Goal: Task Accomplishment & Management: Manage account settings

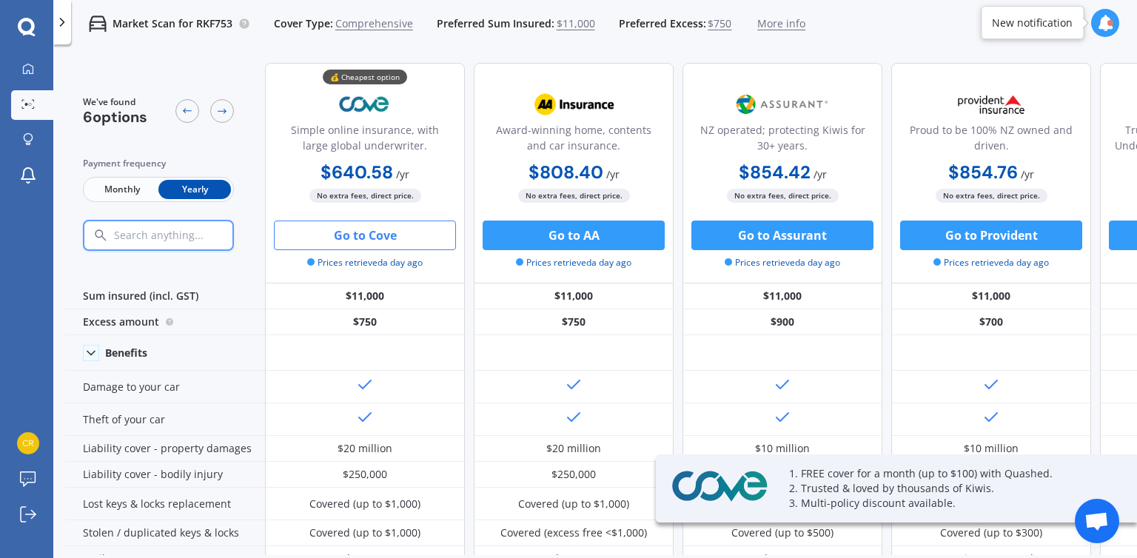
click at [22, 18] on icon at bounding box center [27, 27] width 18 height 19
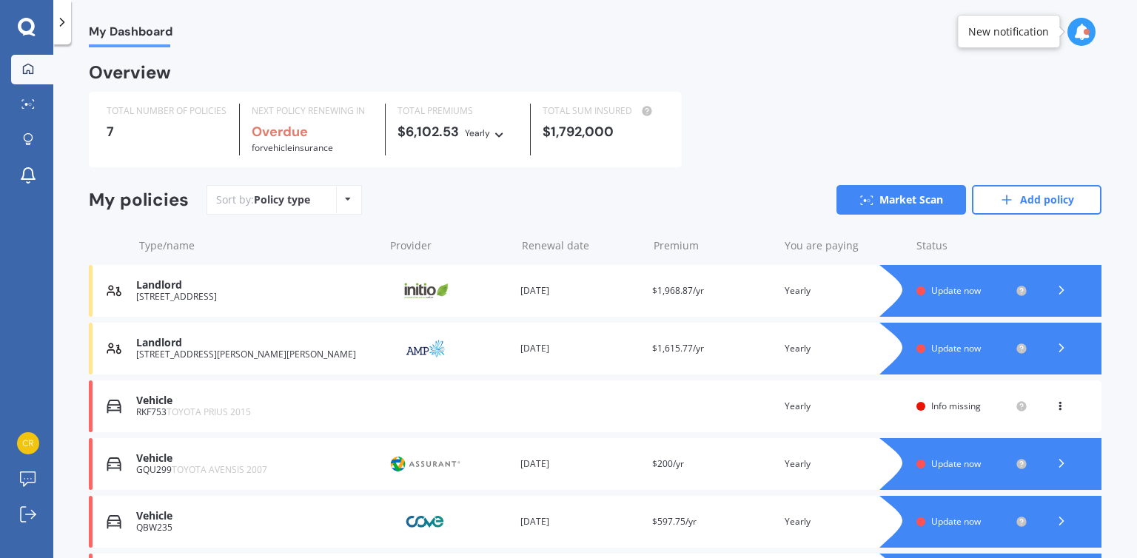
scroll to position [168, 0]
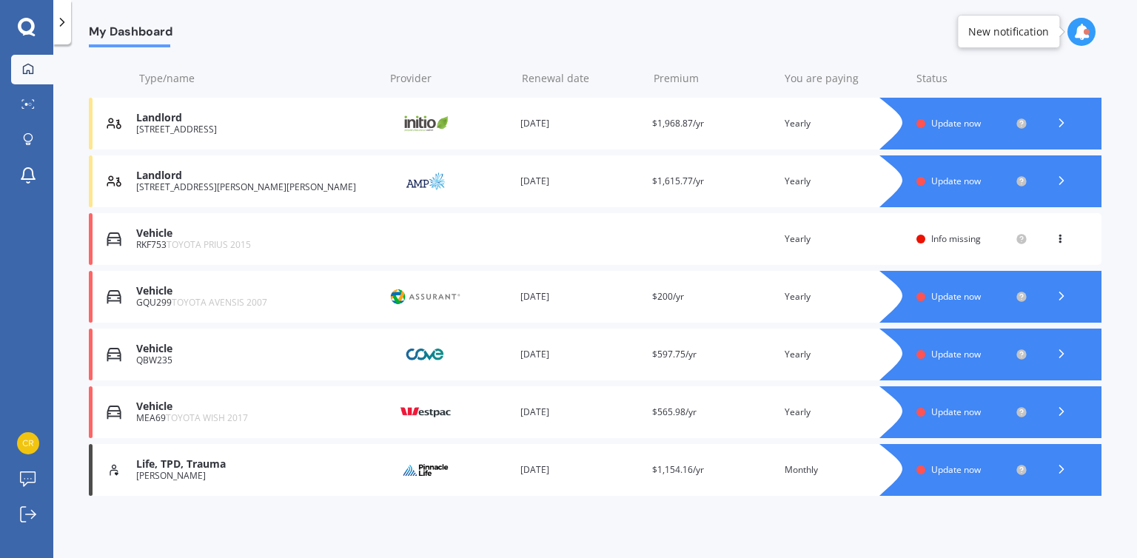
click at [1055, 238] on icon at bounding box center [1060, 236] width 10 height 9
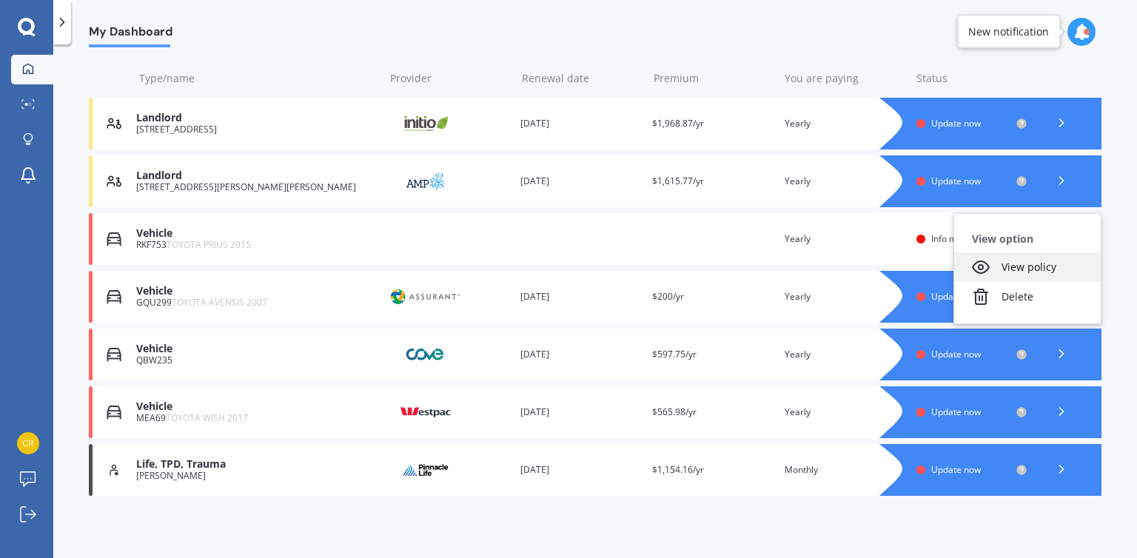
click at [1015, 262] on div "View policy" at bounding box center [1028, 268] width 147 height 30
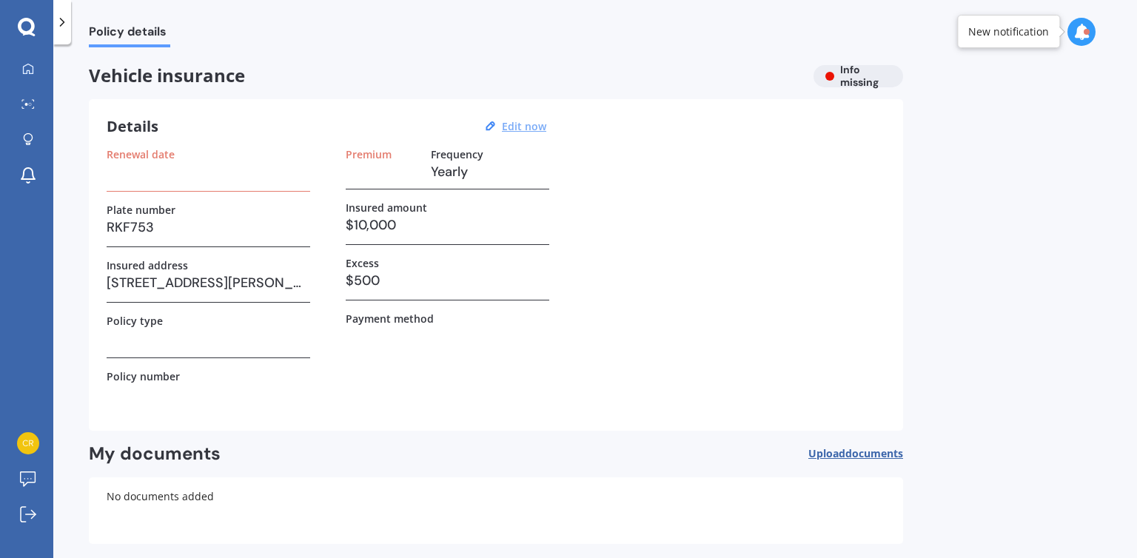
click at [519, 129] on u "Edit now" at bounding box center [524, 126] width 44 height 14
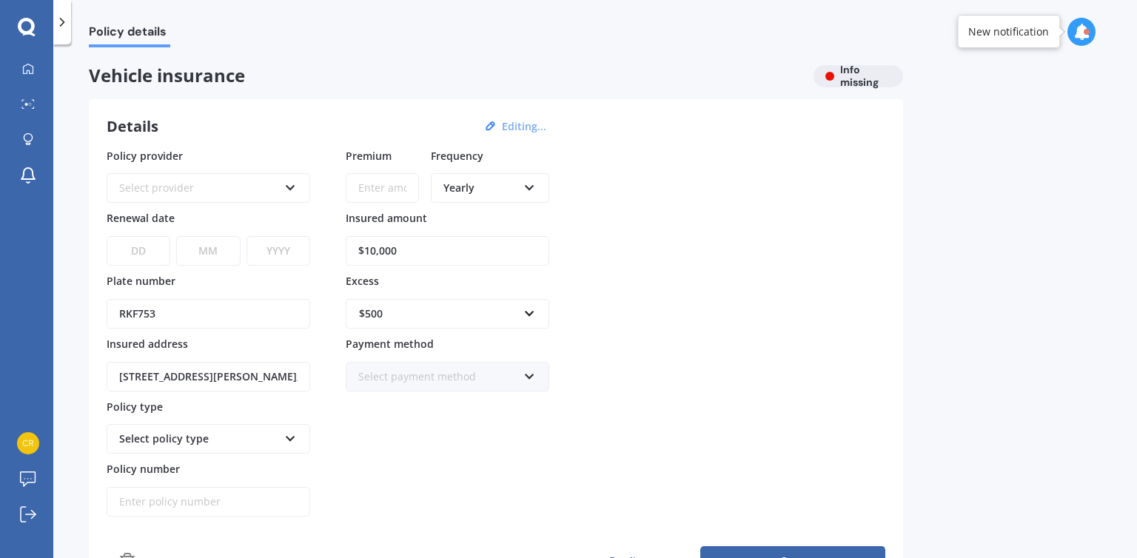
click at [376, 247] on input "$10,000" at bounding box center [448, 251] width 204 height 30
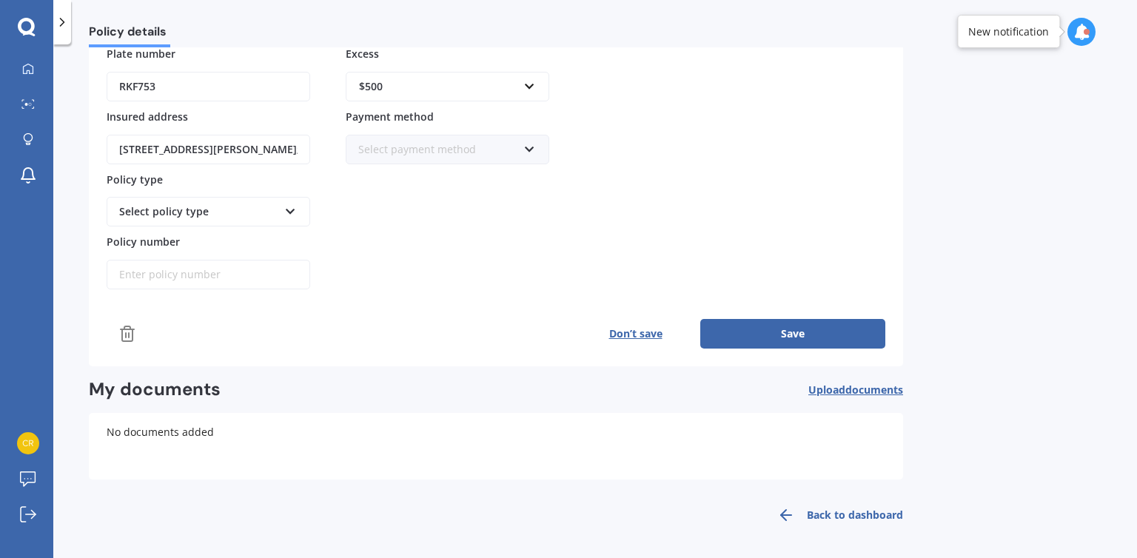
type input "$12,000"
click at [811, 338] on button "Save" at bounding box center [793, 334] width 185 height 30
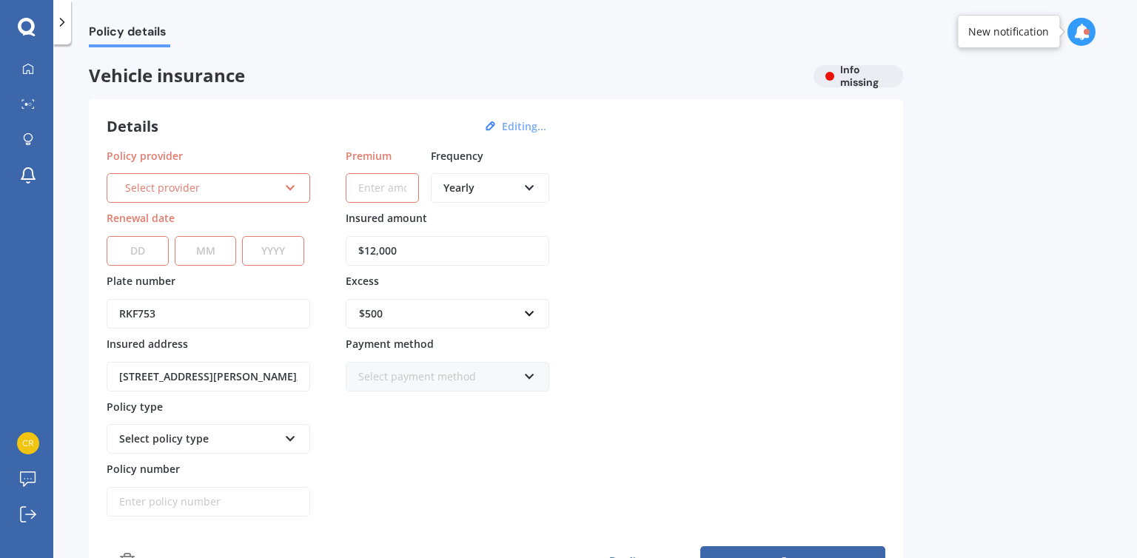
click at [284, 187] on icon at bounding box center [290, 185] width 13 height 10
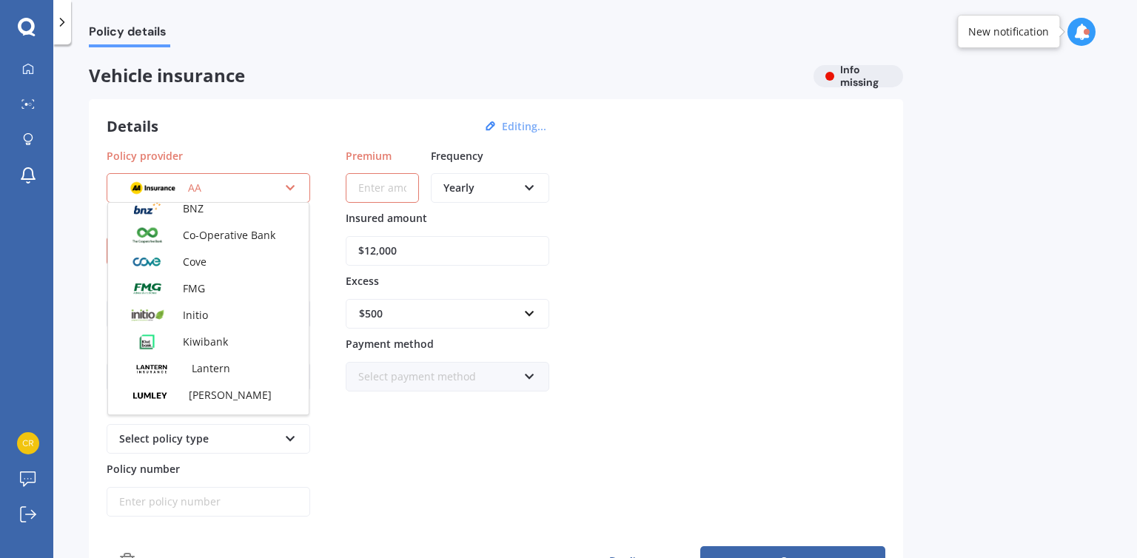
scroll to position [290, 0]
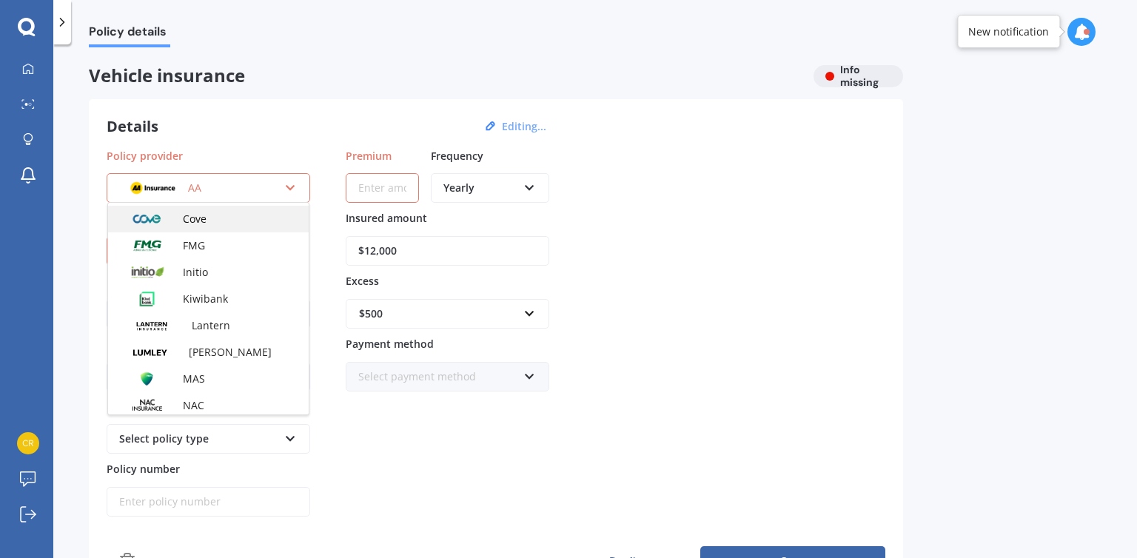
click at [204, 226] on div "Cove" at bounding box center [208, 219] width 201 height 27
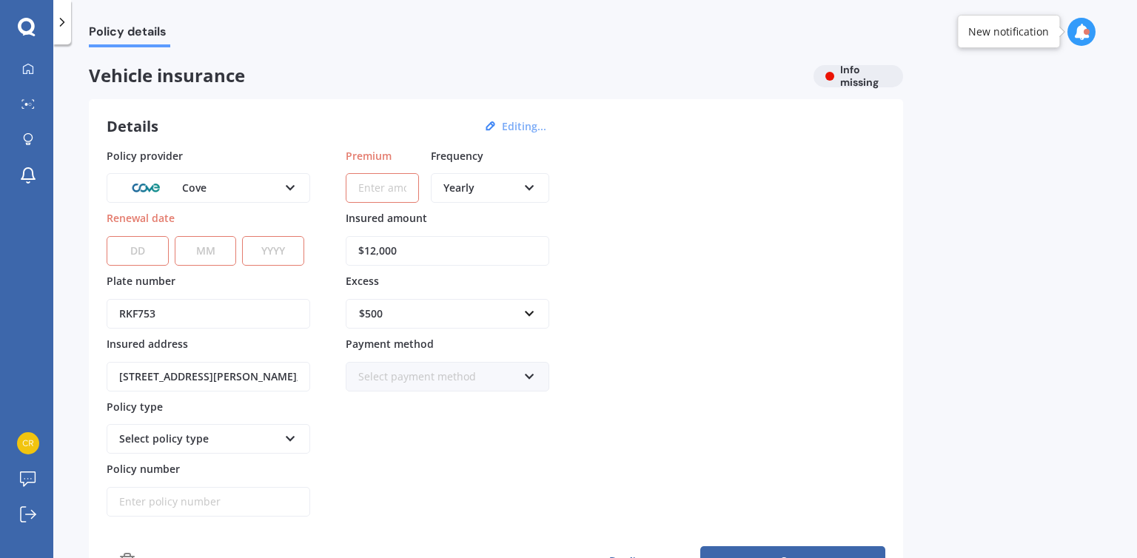
click at [140, 257] on select "DD 01 02 03 04 05 06 07 08 09 10 11 12 13 14 15 16 17 18 19 20 21 22 23 24 25 2…" at bounding box center [138, 251] width 62 height 30
select select "17"
click at [107, 236] on select "DD 01 02 03 04 05 06 07 08 09 10 11 12 13 14 15 16 17 18 19 20 21 22 23 24 25 2…" at bounding box center [138, 251] width 62 height 30
click at [204, 247] on select "MM 01 02 03 04 05 06 07 08 09 10 11 12" at bounding box center [206, 251] width 62 height 30
select select "09"
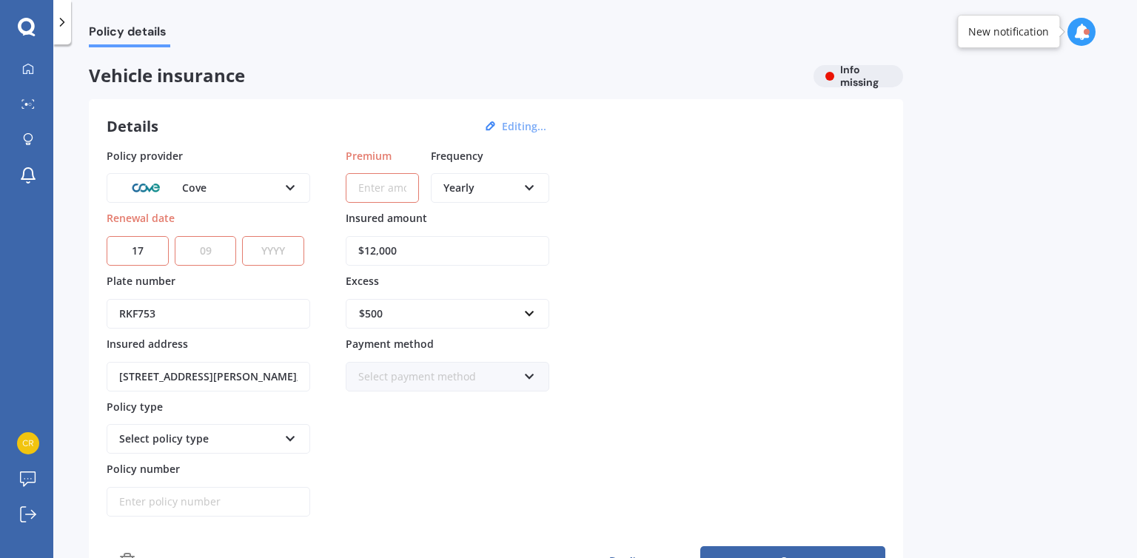
click at [175, 236] on select "MM 01 02 03 04 05 06 07 08 09 10 11 12" at bounding box center [206, 251] width 62 height 30
click at [278, 246] on select "YYYY 2027 2026 2025 2024 2023 2022 2021 2020 2019 2018 2017 2016 2015 2014 2013…" at bounding box center [273, 251] width 62 height 30
select select "2026"
click at [242, 236] on select "YYYY 2027 2026 2025 2024 2023 2022 2021 2020 2019 2018 2017 2016 2015 2014 2013…" at bounding box center [273, 251] width 62 height 30
click at [291, 445] on div "Select policy type Comprehensive" at bounding box center [209, 439] width 204 height 30
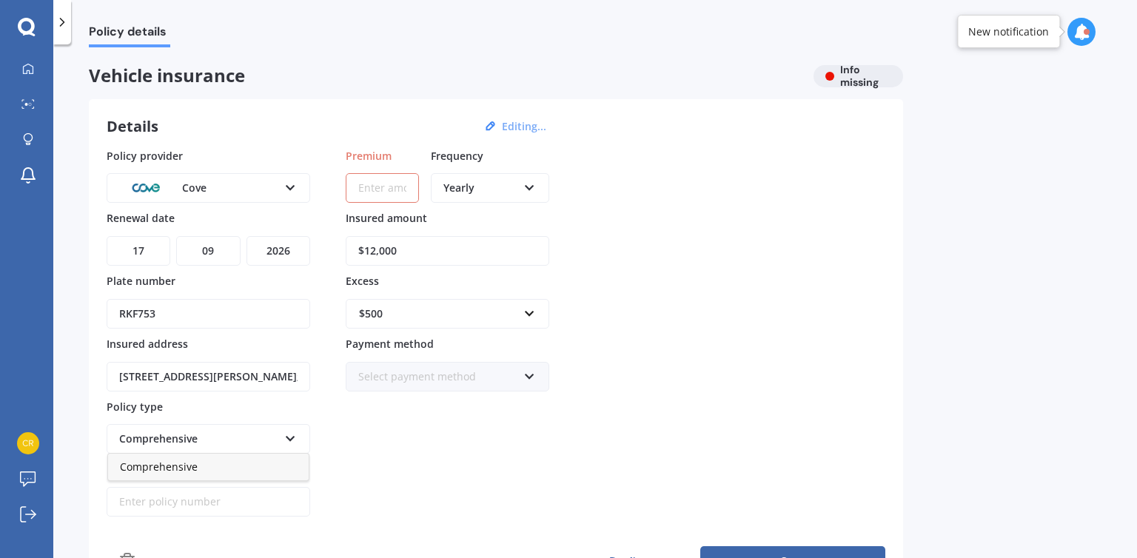
click at [207, 474] on div "Comprehensive" at bounding box center [208, 467] width 201 height 27
click at [164, 495] on input "Policy number" at bounding box center [209, 502] width 204 height 30
click at [367, 187] on input "Premium" at bounding box center [382, 188] width 73 height 30
click at [136, 492] on input "Policy number" at bounding box center [209, 502] width 204 height 30
paste input "MV-0248575"
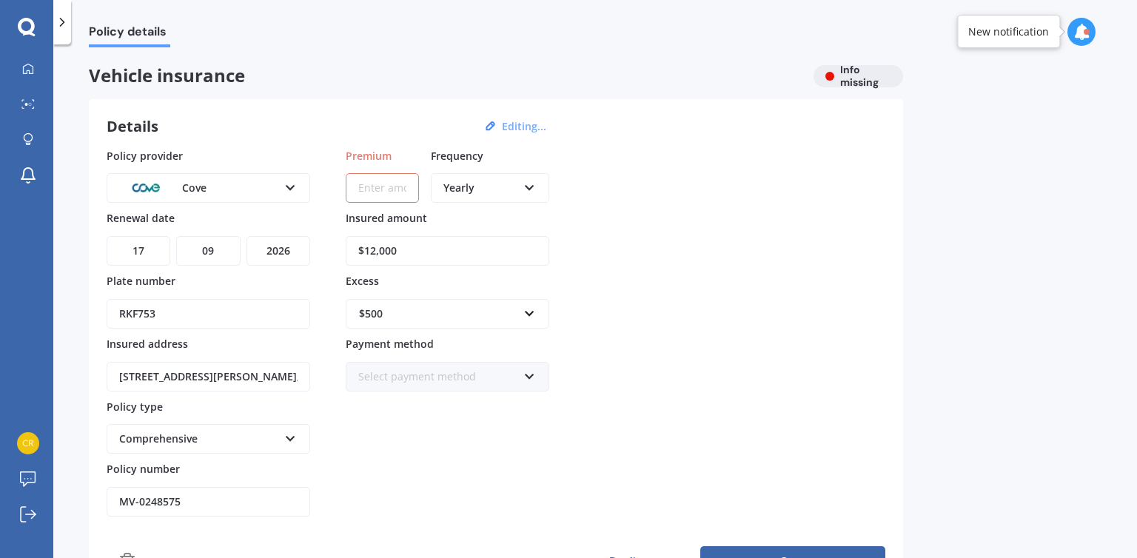
type input "MV-0248575"
click at [382, 184] on input "Premium" at bounding box center [382, 188] width 73 height 30
type input "$12,100.00"
click at [435, 256] on input "$12,000" at bounding box center [448, 251] width 204 height 30
drag, startPoint x: 393, startPoint y: 160, endPoint x: 332, endPoint y: 151, distance: 62.1
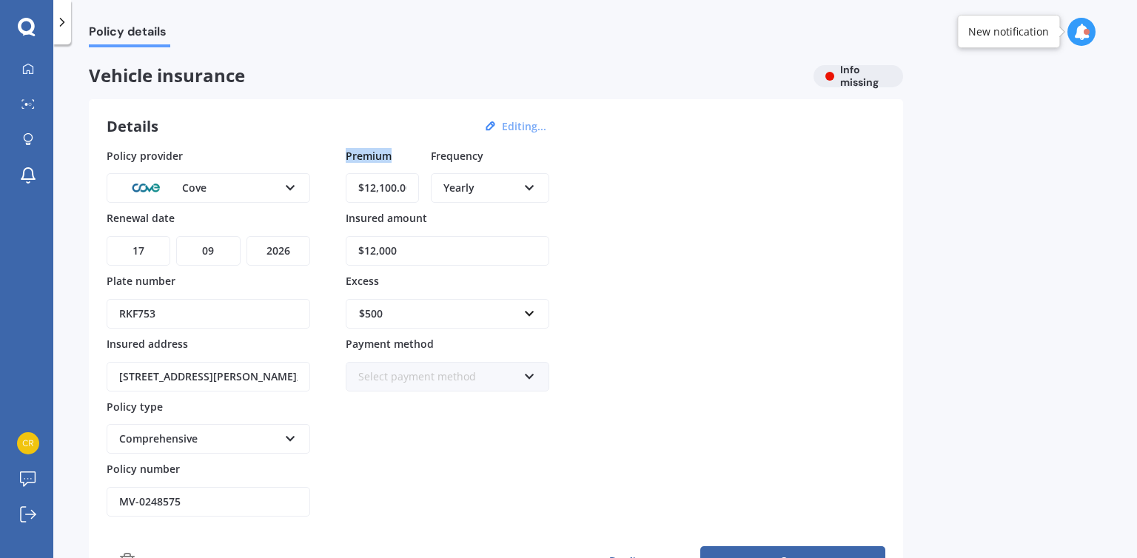
click at [332, 151] on div "Policy provider Cove AA AMI AMP ANZ ASB Aioi Nissay Dowa Ando Assurant Autosure…" at bounding box center [496, 333] width 779 height 370
copy span "Premium"
click at [527, 312] on input "text" at bounding box center [442, 314] width 190 height 28
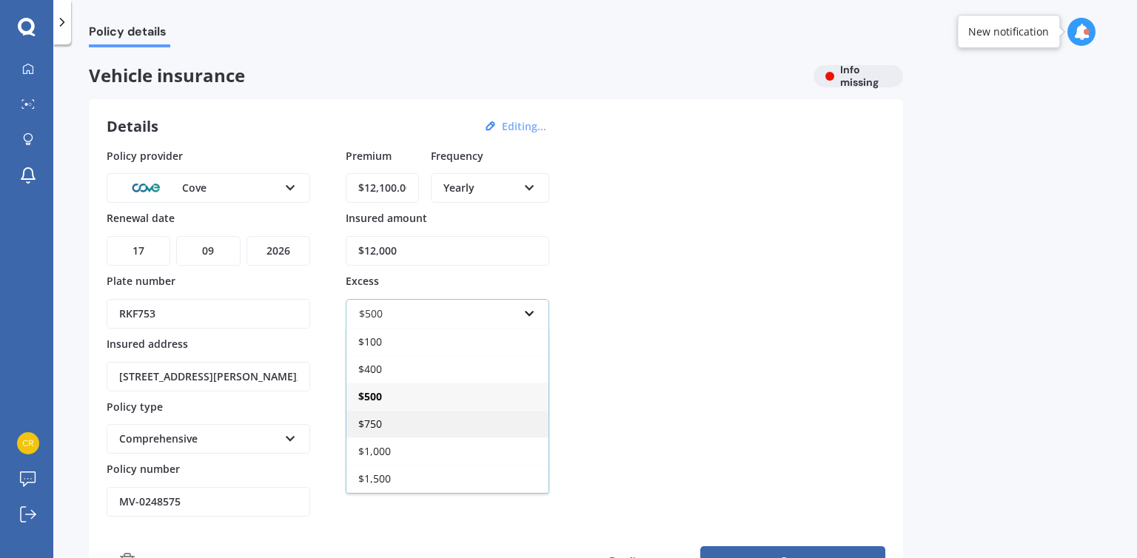
click at [375, 417] on span "$750" at bounding box center [370, 424] width 24 height 14
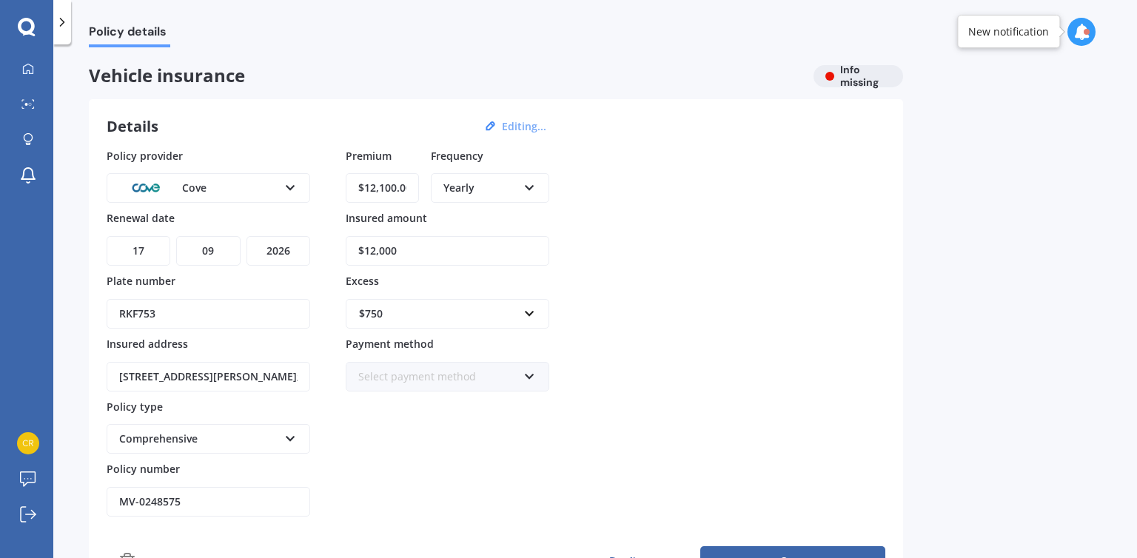
click at [395, 377] on div "Select payment method" at bounding box center [437, 377] width 159 height 16
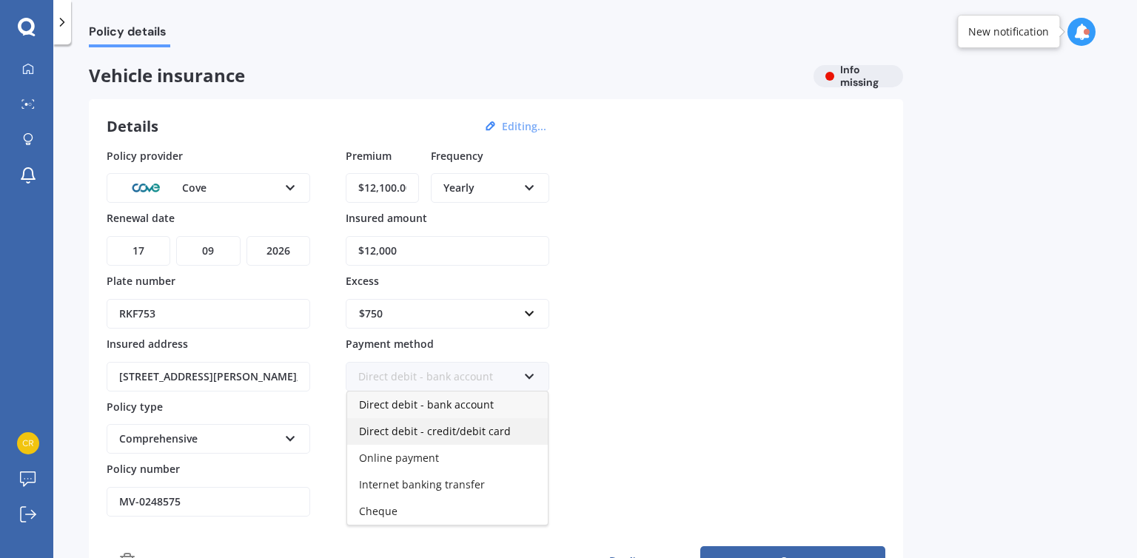
click at [478, 435] on span "Direct debit - credit/debit card" at bounding box center [435, 431] width 152 height 14
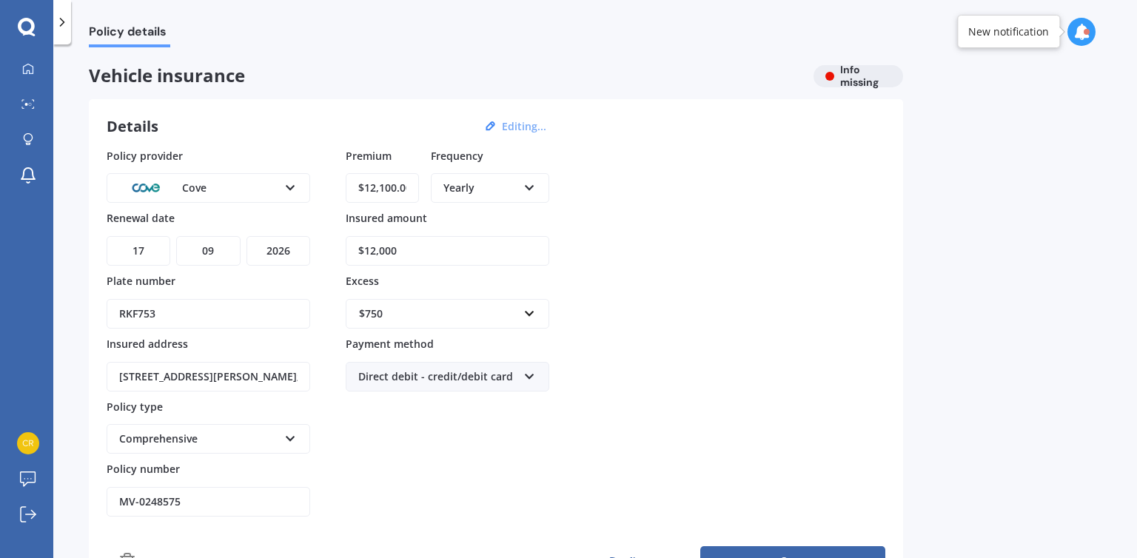
click at [384, 251] on input "$12,000" at bounding box center [448, 251] width 204 height 30
type input "$12,100"
click at [412, 190] on input "$12,100.00" at bounding box center [382, 188] width 73 height 30
click at [406, 190] on input "$12,100.00" at bounding box center [382, 188] width 73 height 30
type input "$1.00"
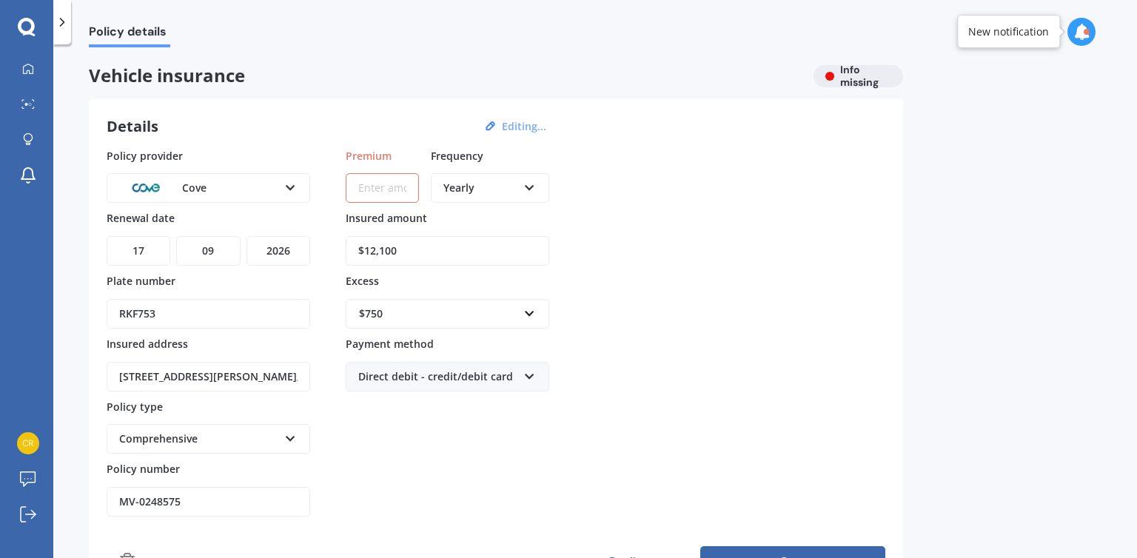
paste input "$706.54"
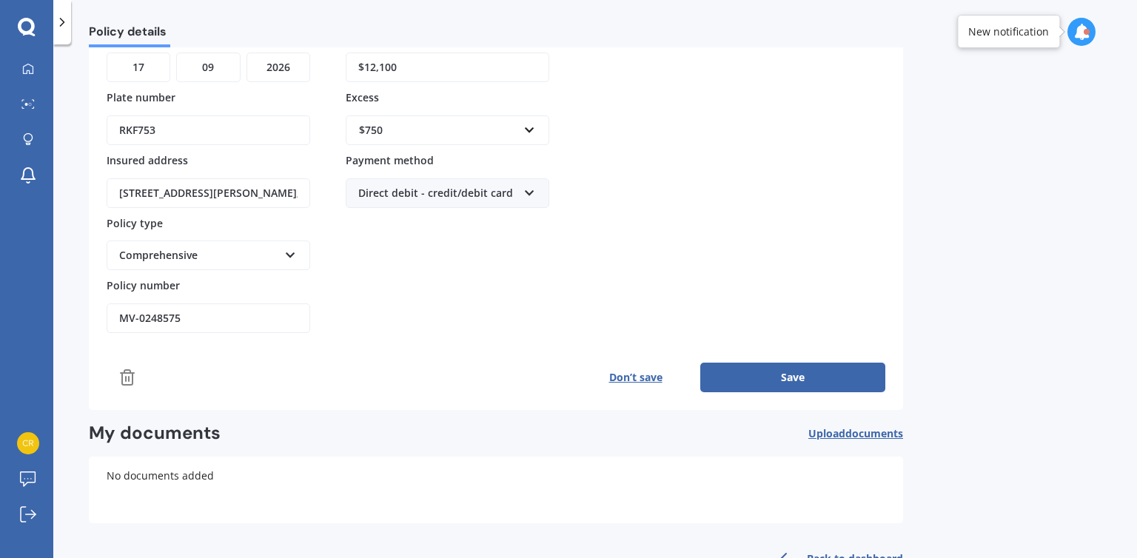
scroll to position [227, 0]
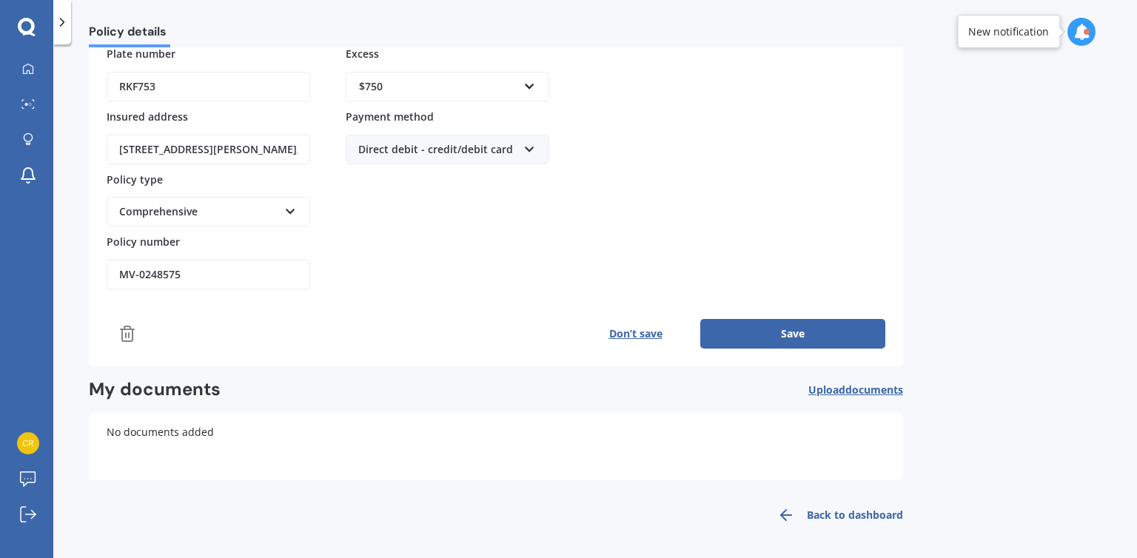
type input "$706.54"
click at [791, 326] on button "Save" at bounding box center [793, 334] width 185 height 30
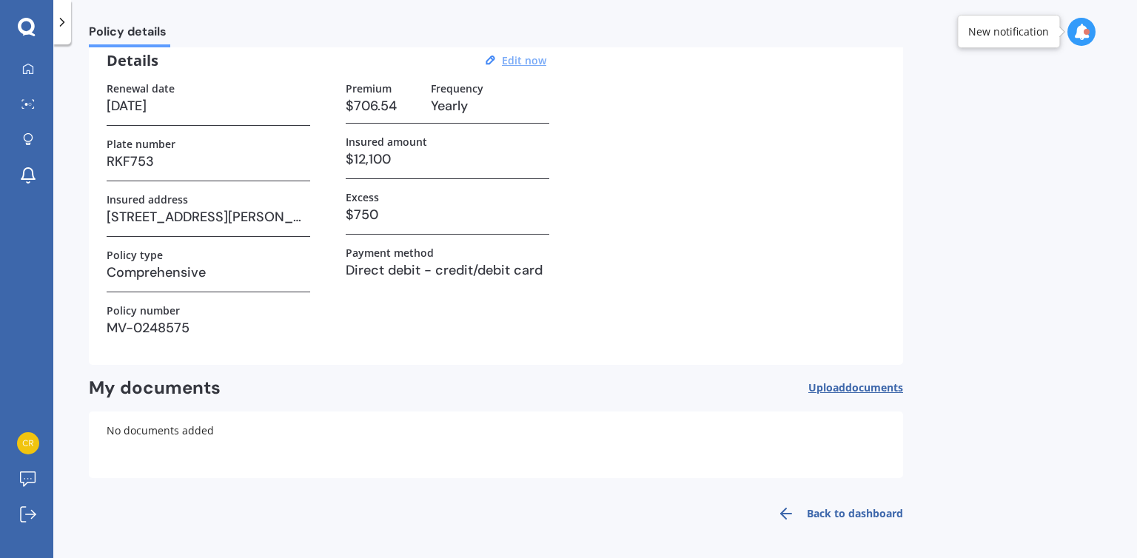
scroll to position [65, 0]
click at [852, 394] on span "documents" at bounding box center [875, 388] width 58 height 14
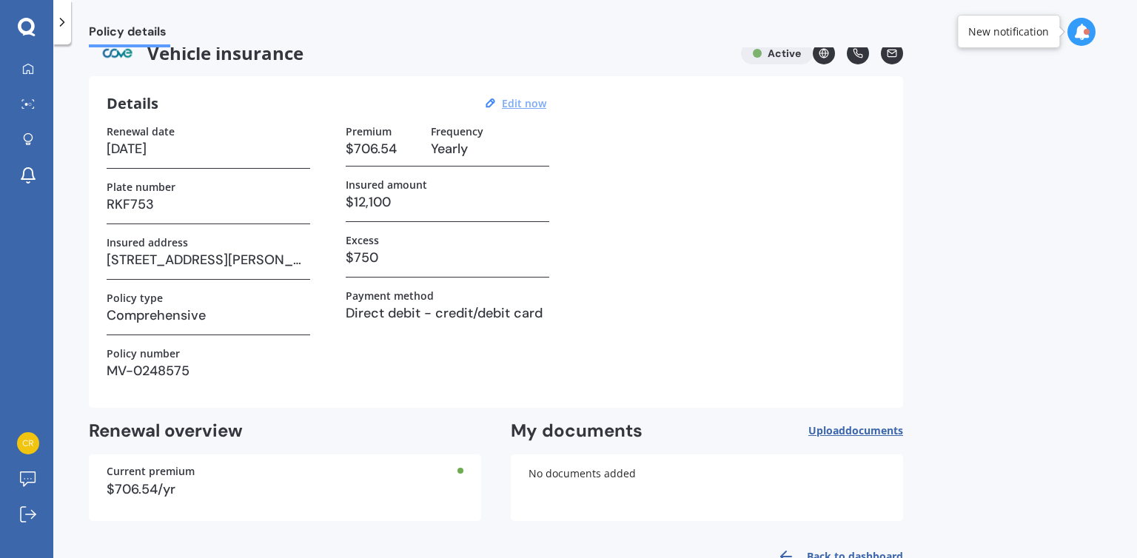
scroll to position [0, 0]
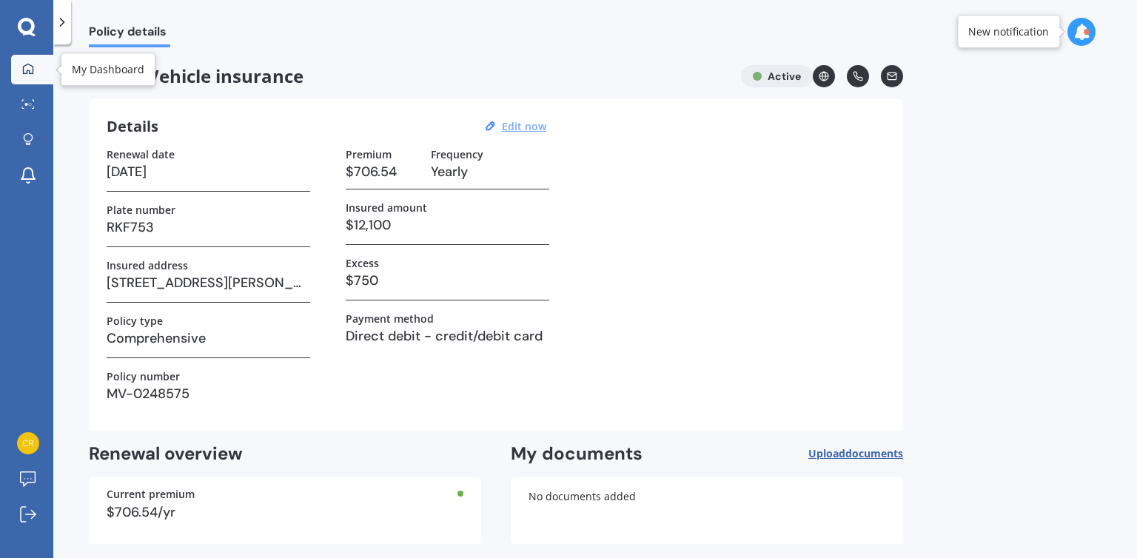
click at [36, 75] on div at bounding box center [28, 69] width 22 height 13
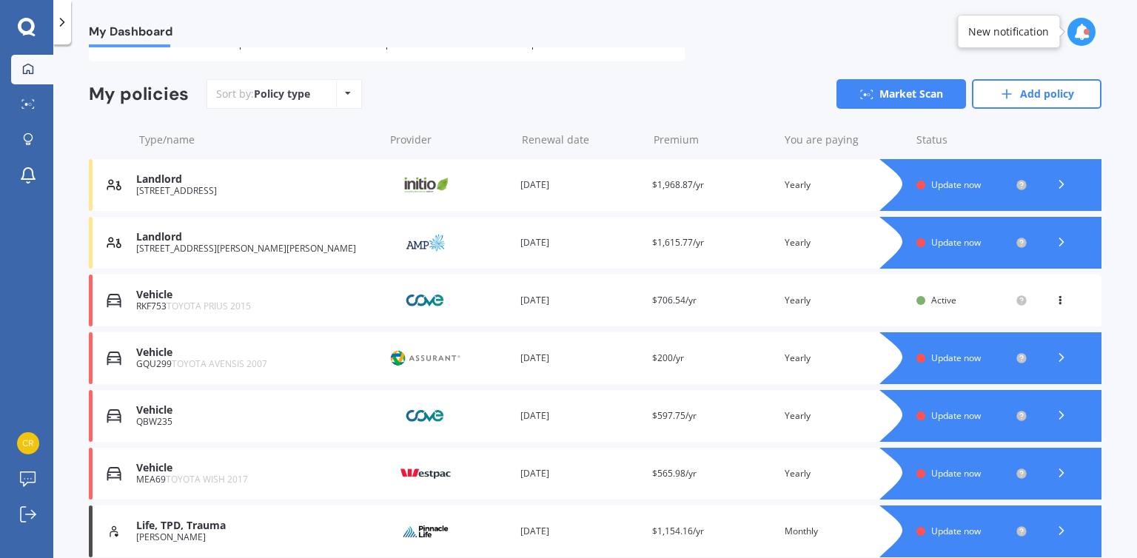
scroll to position [107, 0]
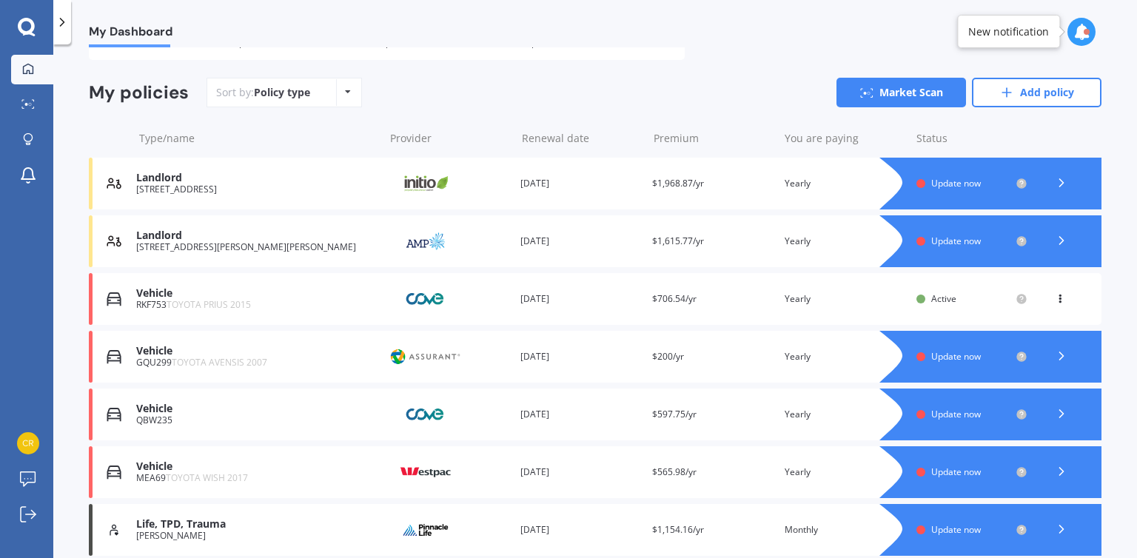
click at [949, 193] on div at bounding box center [1005, 184] width 193 height 52
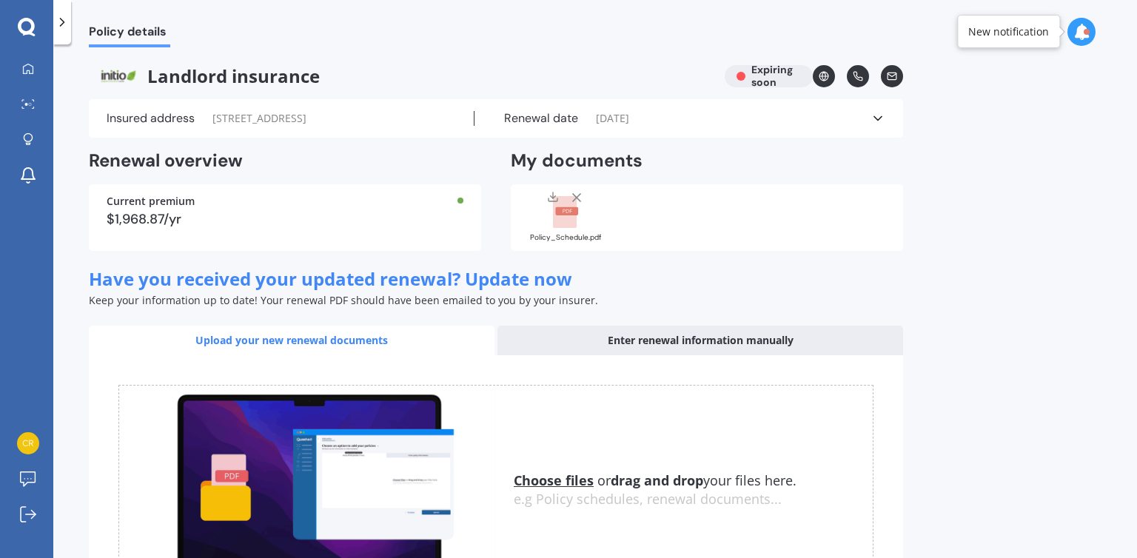
click at [541, 222] on div at bounding box center [565, 209] width 59 height 39
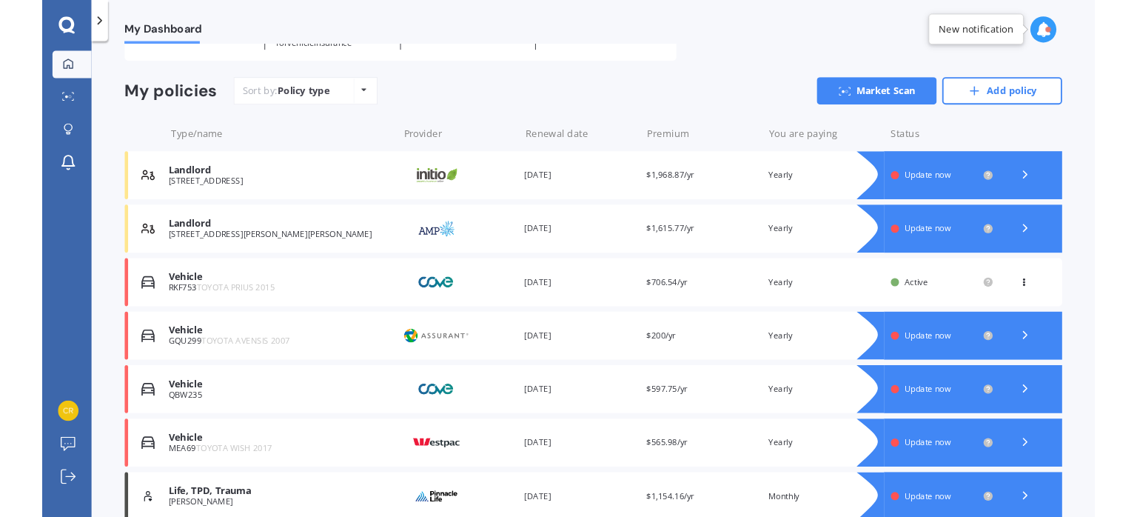
scroll to position [116, 0]
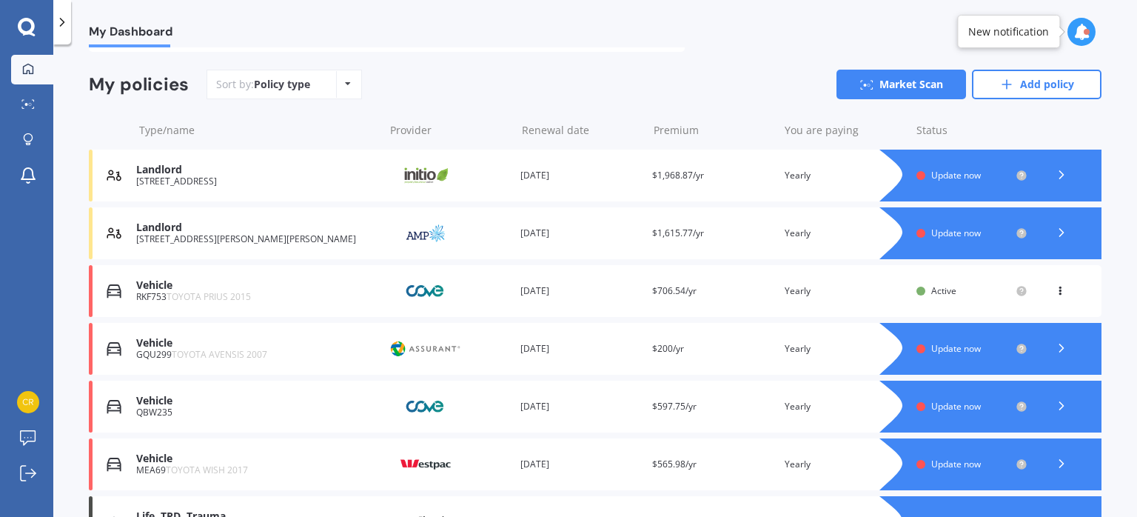
click at [1055, 290] on icon at bounding box center [1060, 288] width 10 height 9
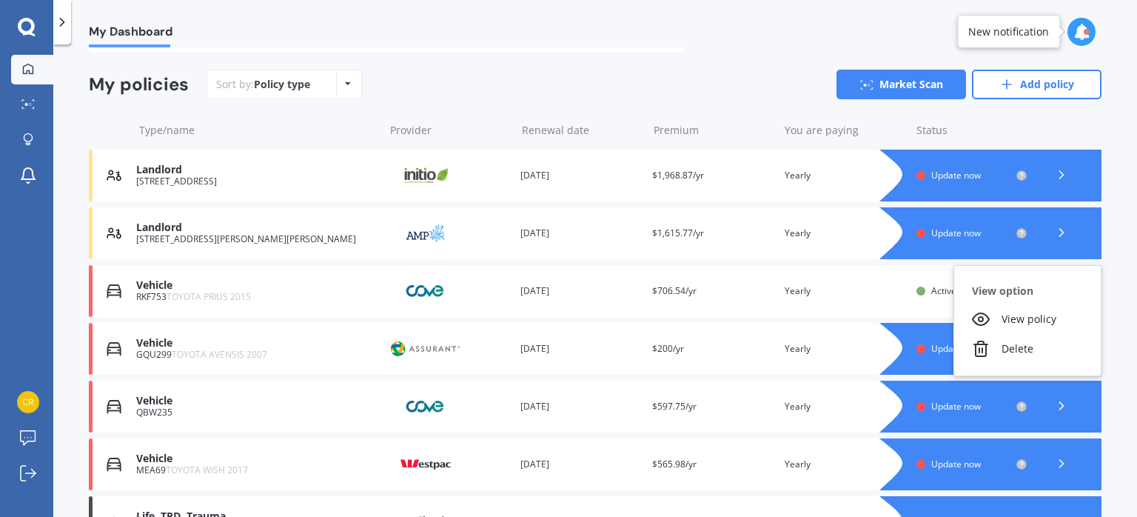
click at [804, 291] on div "You are paying Yearly" at bounding box center [845, 291] width 120 height 15
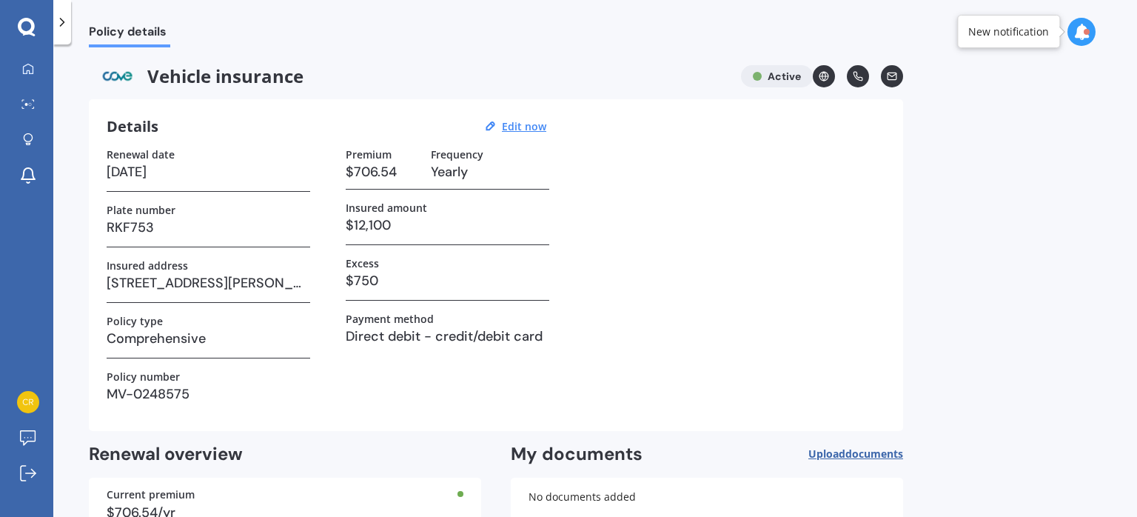
click at [855, 448] on span "documents" at bounding box center [875, 454] width 58 height 14
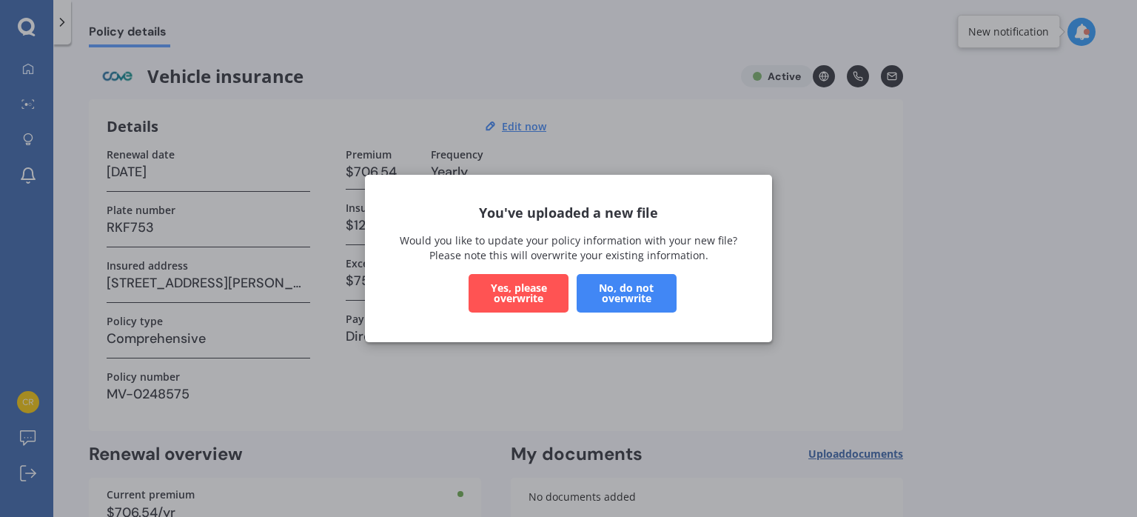
click at [542, 281] on button "Yes, please overwrite" at bounding box center [519, 293] width 100 height 39
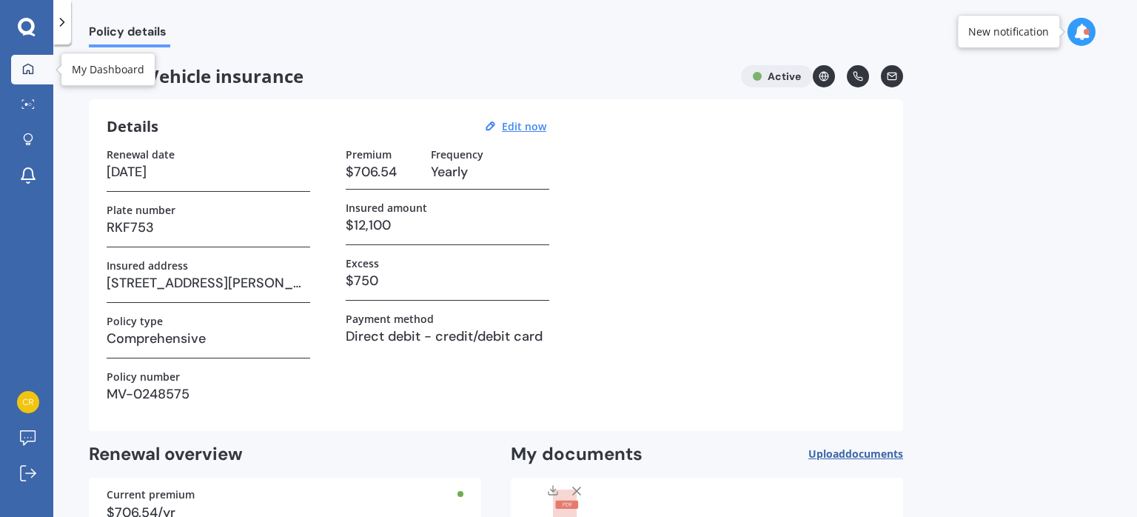
click at [19, 67] on div at bounding box center [28, 69] width 22 height 13
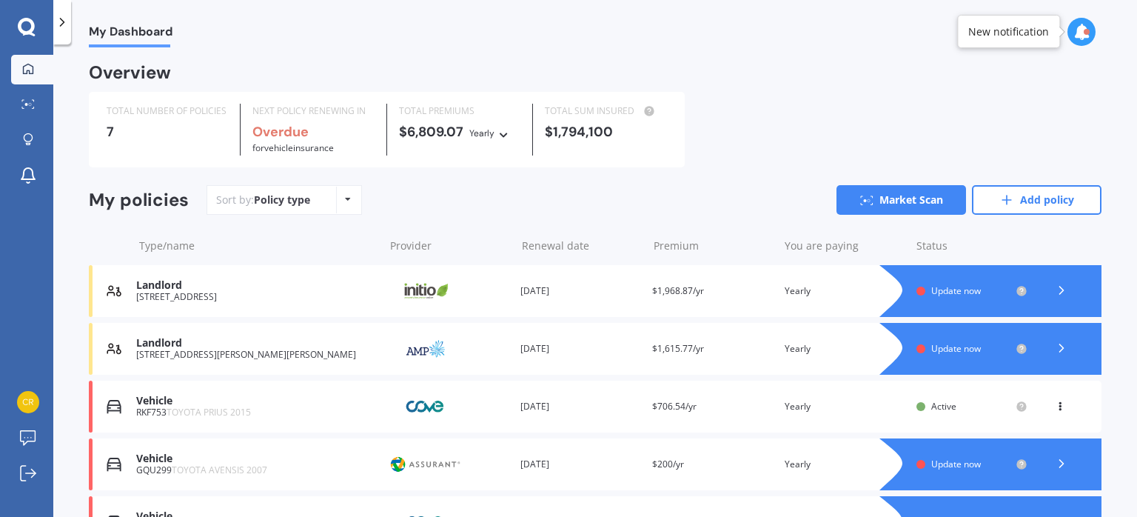
click at [800, 398] on div "Vehicle RKF753 TOYOTA PRIUS 2015 Provider Renewal date [DATE] Premium $706.54/y…" at bounding box center [595, 407] width 1013 height 52
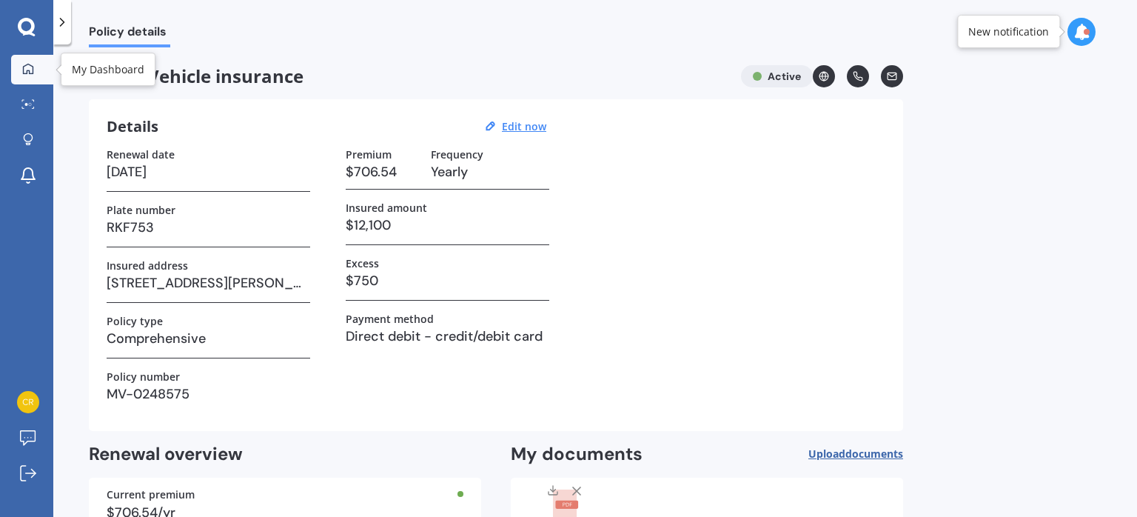
click at [30, 71] on icon at bounding box center [28, 68] width 10 height 10
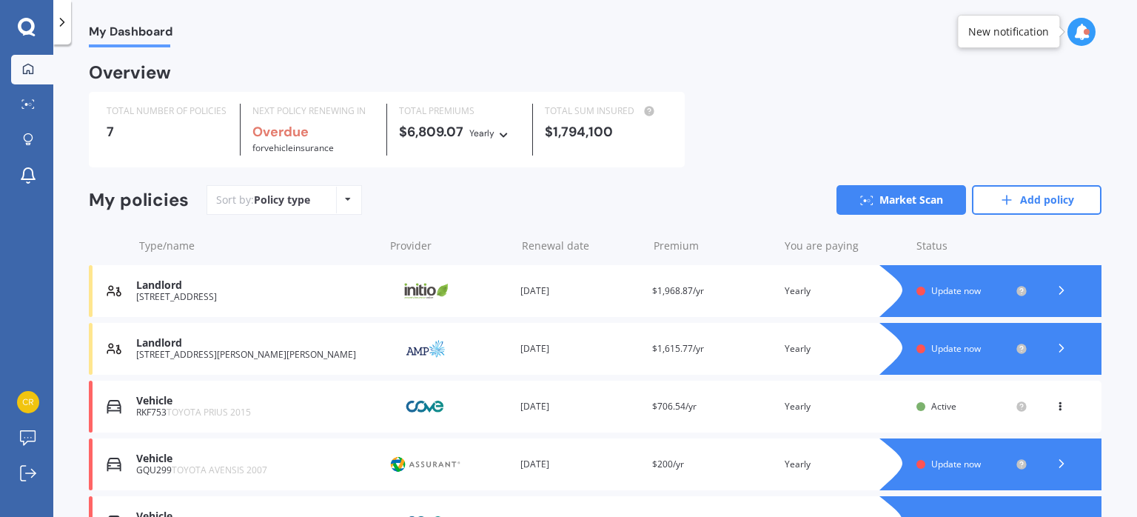
click at [785, 411] on div "You are paying Yearly" at bounding box center [845, 406] width 120 height 15
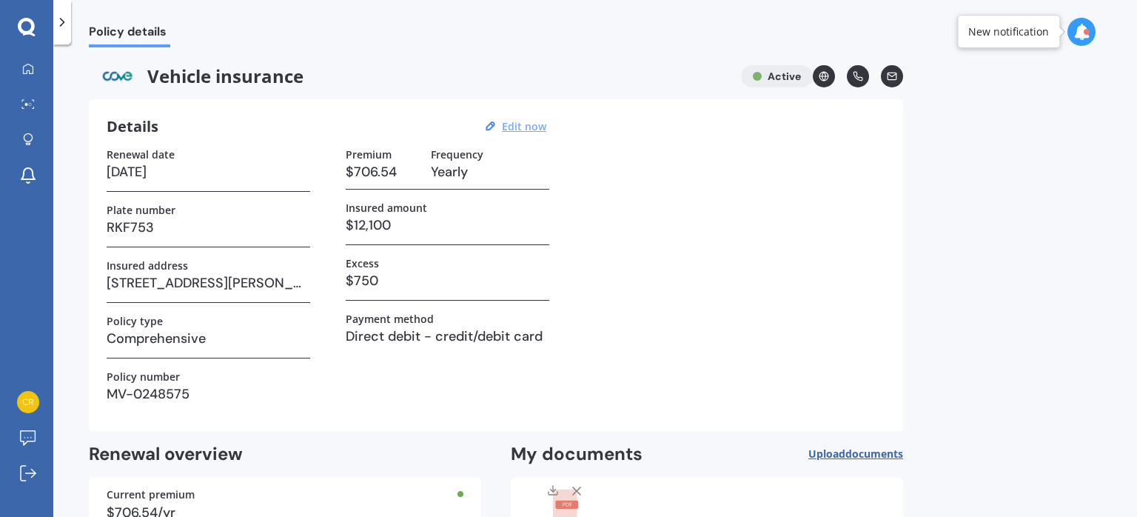
click at [527, 130] on u "Edit now" at bounding box center [524, 126] width 44 height 14
select select "17"
select select "09"
select select "2026"
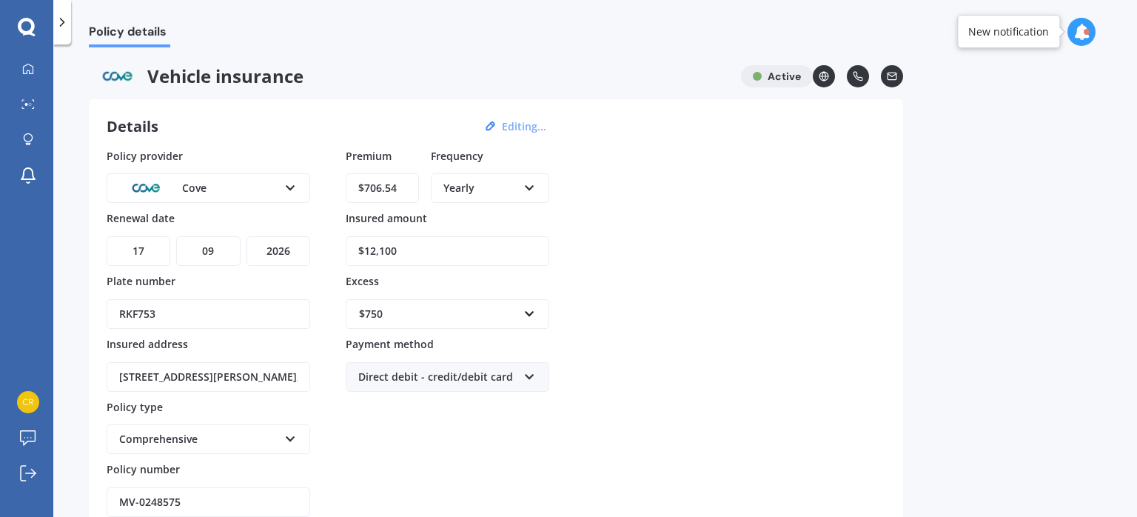
click at [409, 187] on input "$706.54" at bounding box center [382, 188] width 73 height 30
paste input "text"
type input "$706.54"
